Goal: Entertainment & Leisure: Consume media (video, audio)

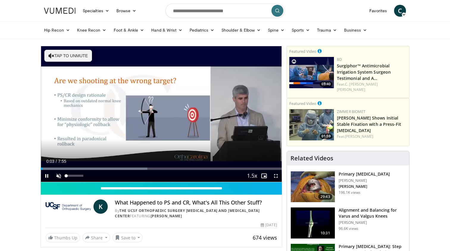
click at [59, 174] on span "Video Player" at bounding box center [59, 176] width 12 height 12
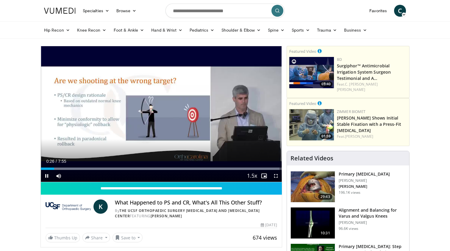
click at [276, 176] on span "Video Player" at bounding box center [276, 176] width 12 height 12
